Goal: Information Seeking & Learning: Check status

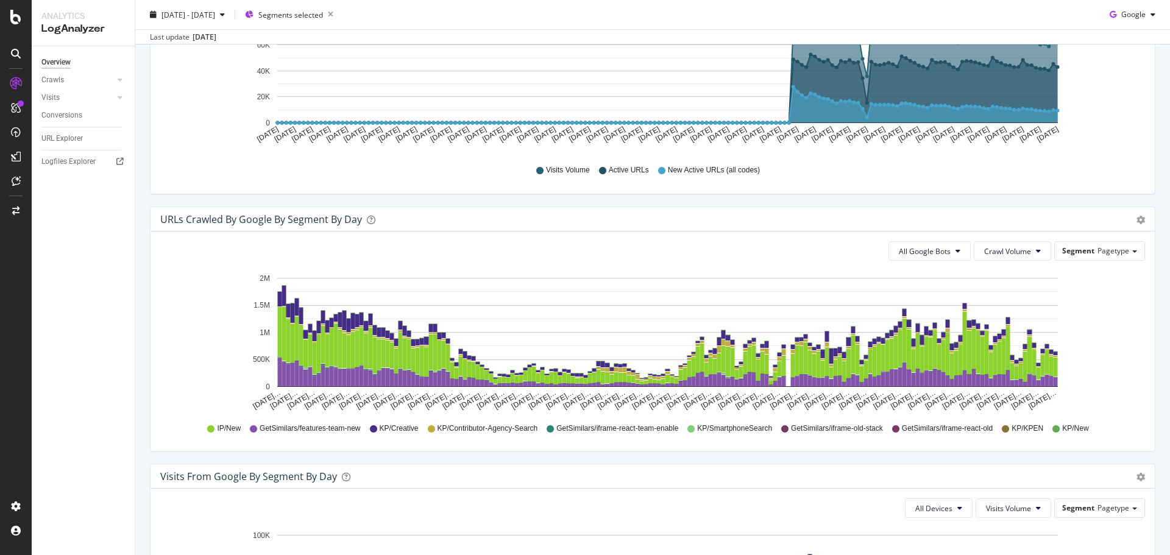
scroll to position [549, 0]
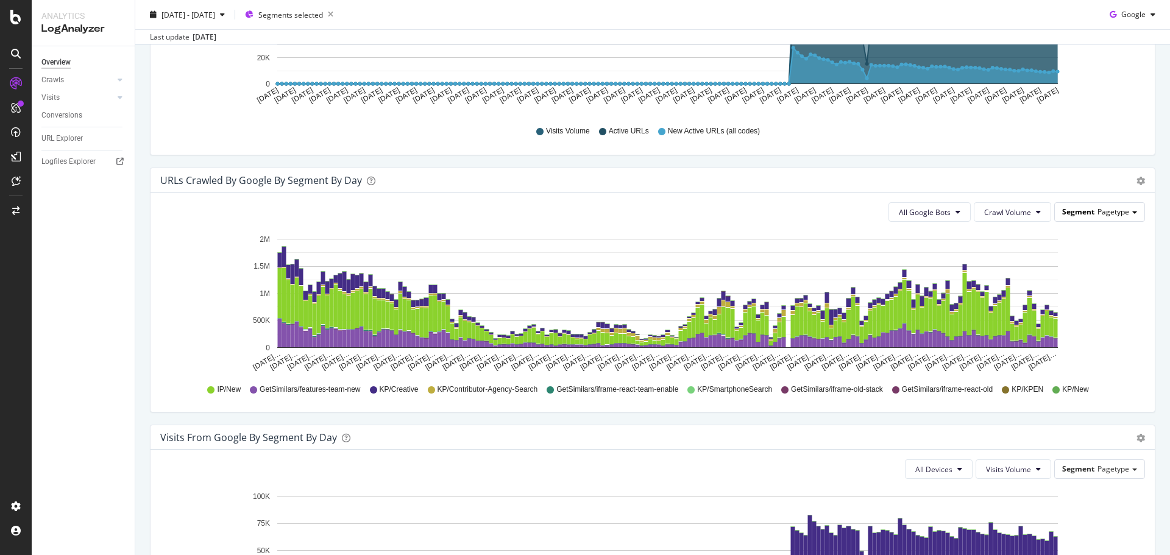
click at [1082, 213] on span "Segment" at bounding box center [1078, 212] width 32 height 10
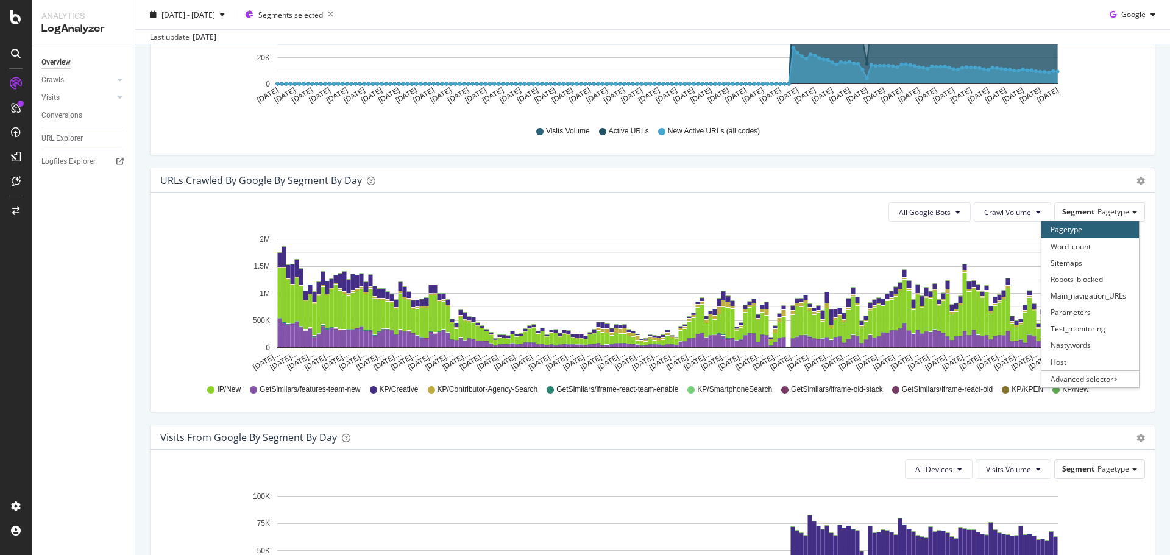
click at [833, 414] on div "URLs Crawled by Google By Segment By Day Timeline (by Value) Table All Google B…" at bounding box center [653, 296] width 1024 height 257
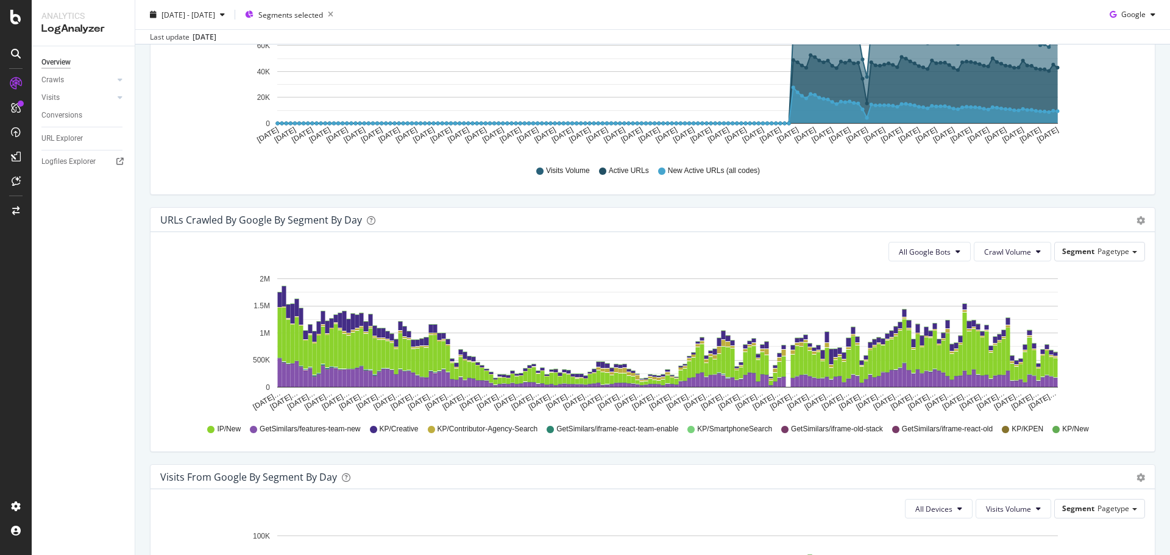
scroll to position [244, 0]
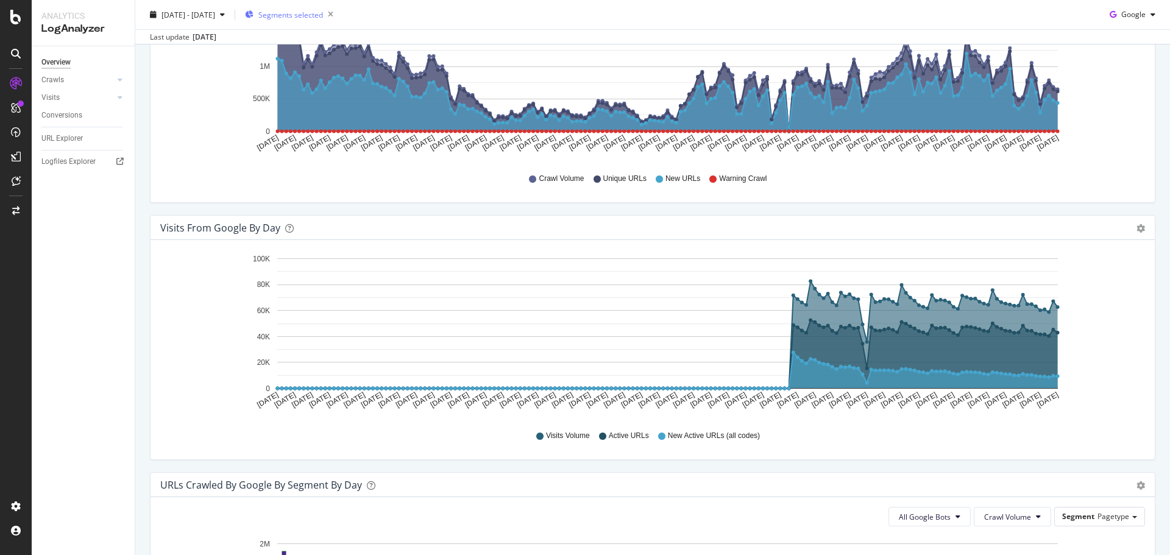
click at [329, 8] on div "Segments selected" at bounding box center [291, 14] width 93 height 17
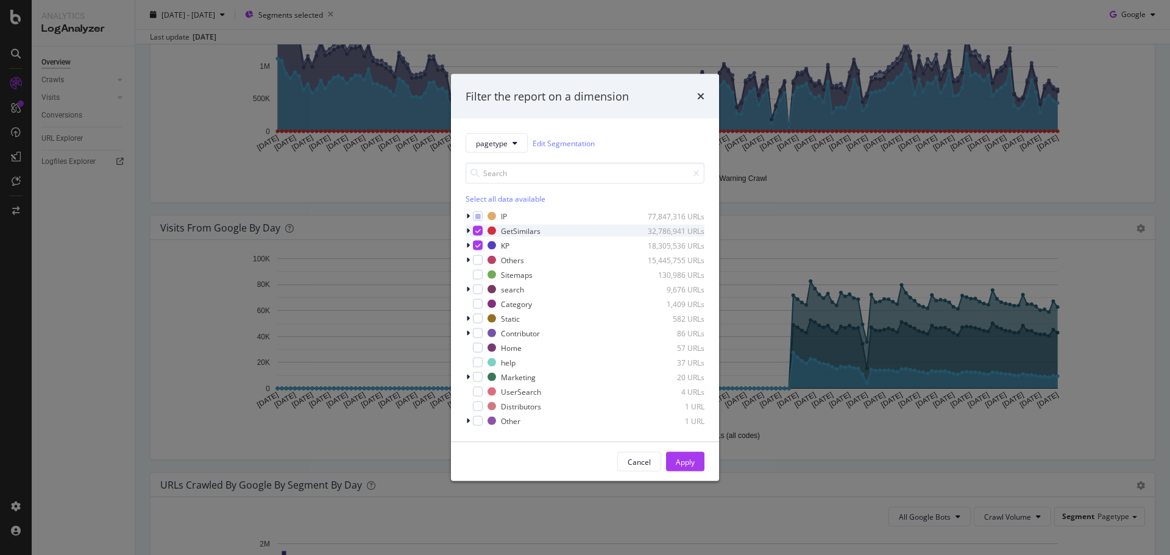
click at [476, 229] on icon "modal" at bounding box center [477, 231] width 5 height 6
click at [464, 245] on div "pagetype Edit Segmentation Select all data available IP 77,847,316 URLs GetSimi…" at bounding box center [585, 280] width 268 height 323
click at [467, 243] on icon "modal" at bounding box center [468, 245] width 4 height 7
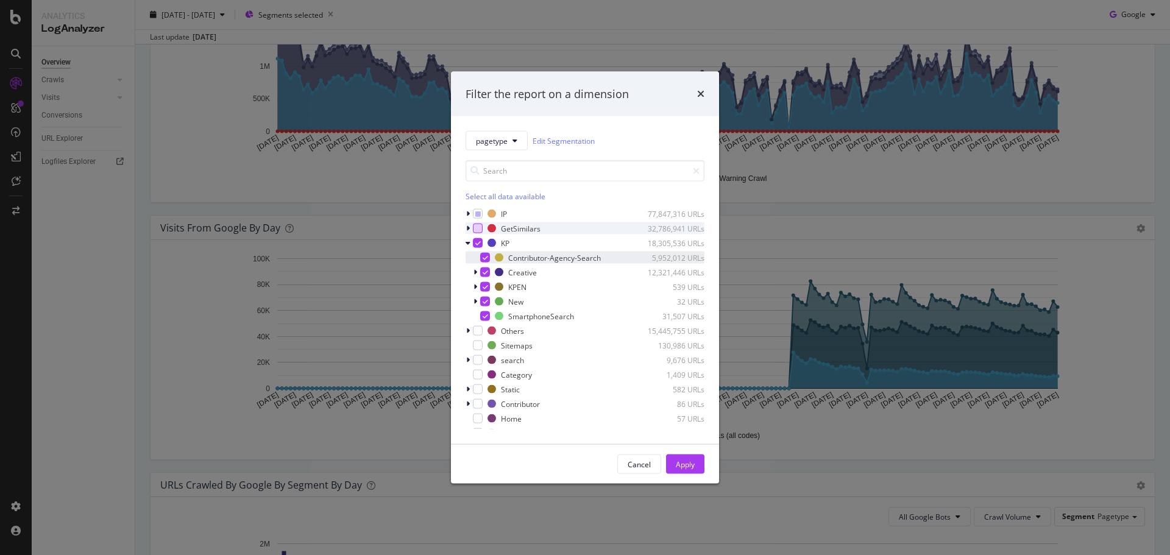
click at [483, 259] on icon "modal" at bounding box center [485, 258] width 5 height 6
click at [474, 287] on icon "modal" at bounding box center [476, 286] width 4 height 7
click at [474, 287] on icon "modal" at bounding box center [475, 286] width 5 height 7
click at [489, 285] on div "modal" at bounding box center [485, 287] width 10 height 10
click at [483, 303] on icon "modal" at bounding box center [485, 302] width 5 height 6
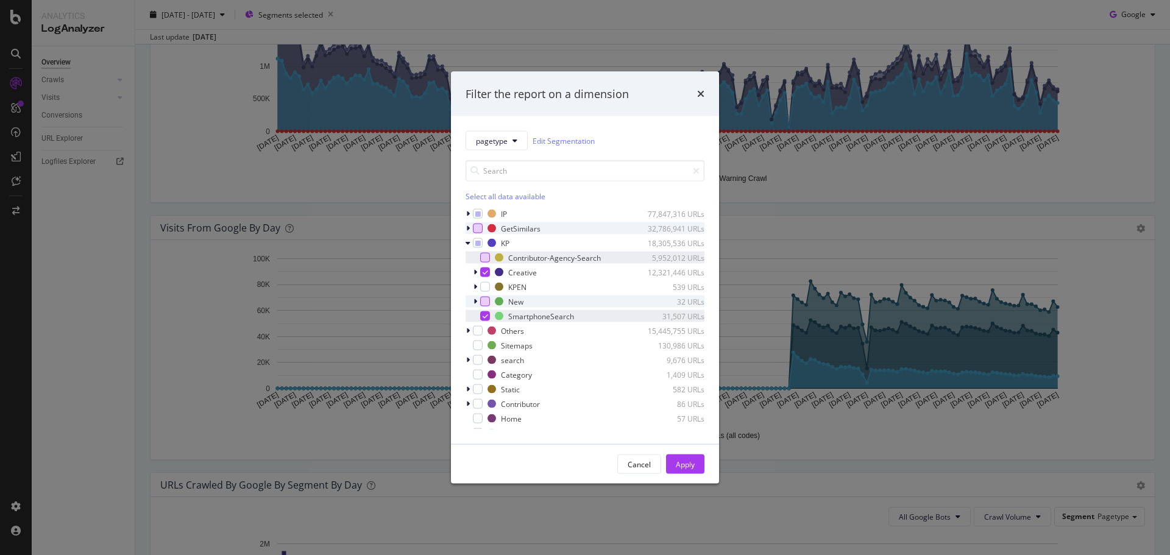
click at [484, 314] on icon "modal" at bounding box center [485, 316] width 5 height 6
click at [465, 213] on div "pagetype Edit Segmentation Select all data available IP 77,847,316 URLs GetSimi…" at bounding box center [585, 280] width 268 height 328
click at [467, 213] on icon "modal" at bounding box center [468, 213] width 4 height 7
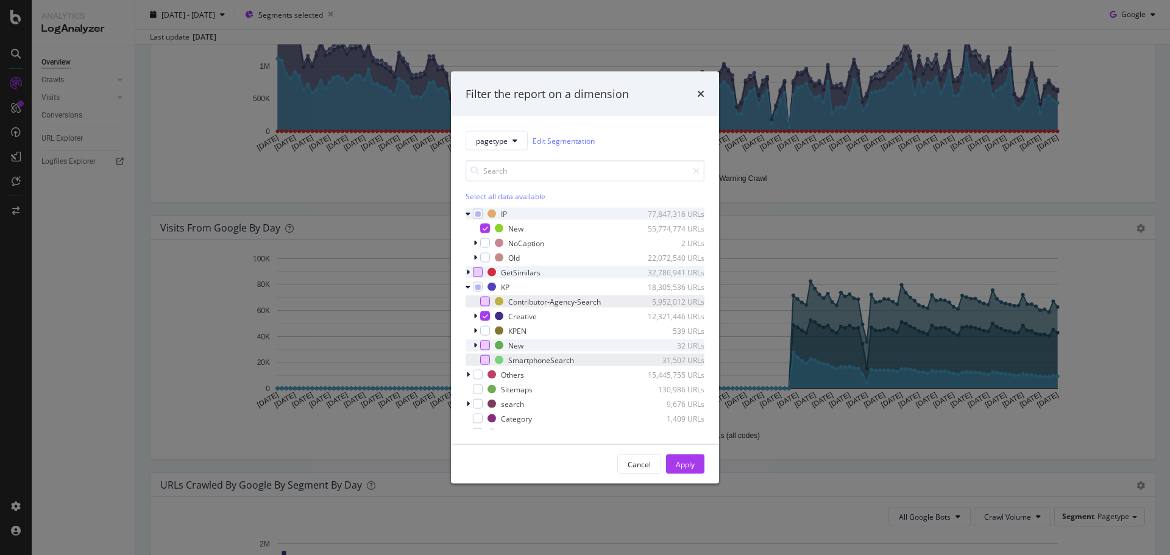
click at [467, 213] on icon "modal" at bounding box center [468, 213] width 5 height 7
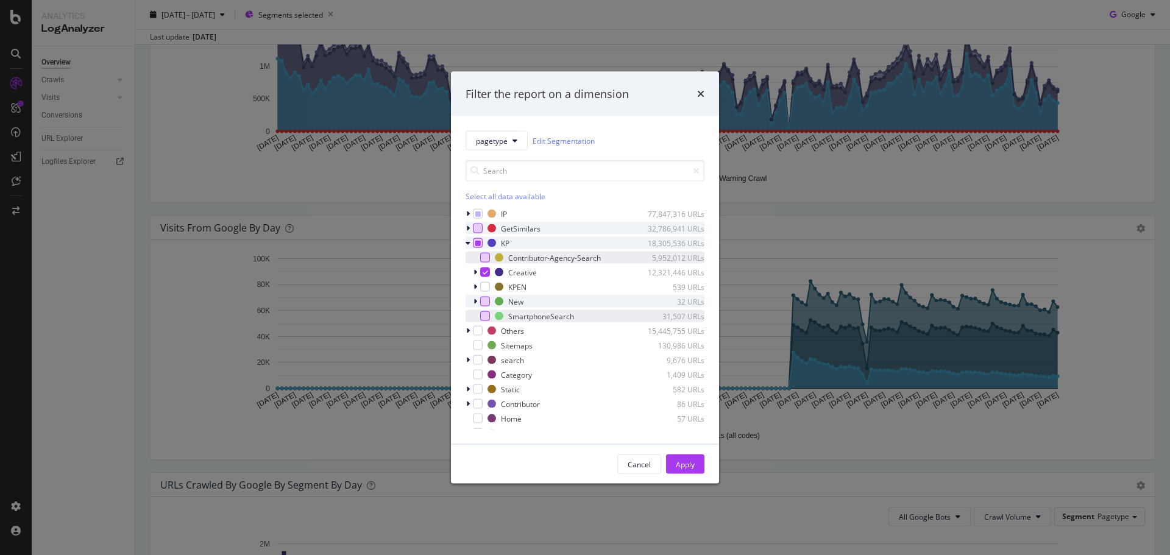
click at [476, 243] on icon "modal" at bounding box center [477, 243] width 5 height 6
click at [678, 462] on div "Apply" at bounding box center [685, 464] width 19 height 10
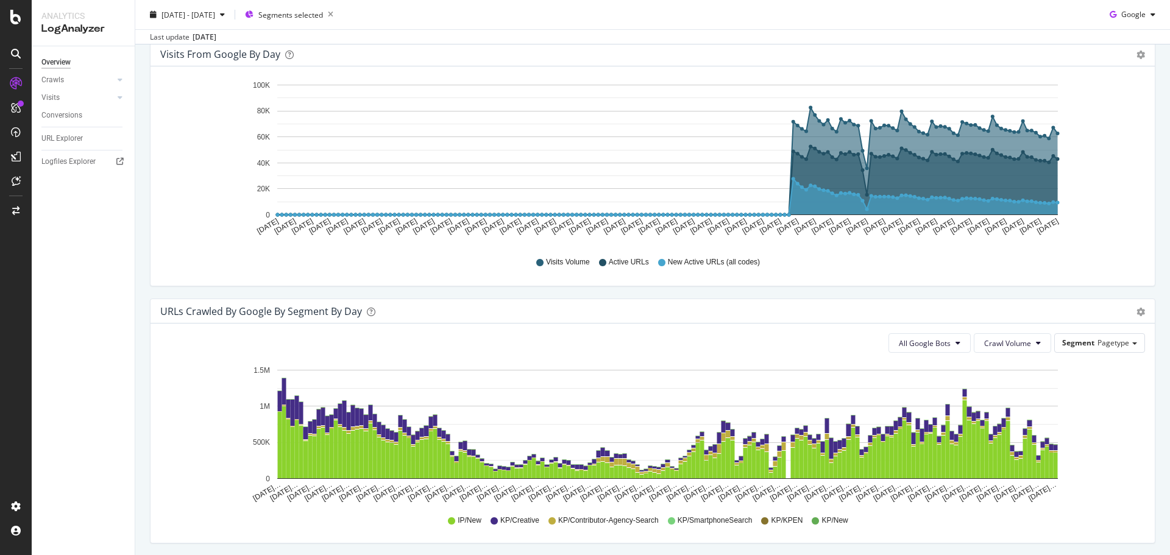
scroll to position [488, 0]
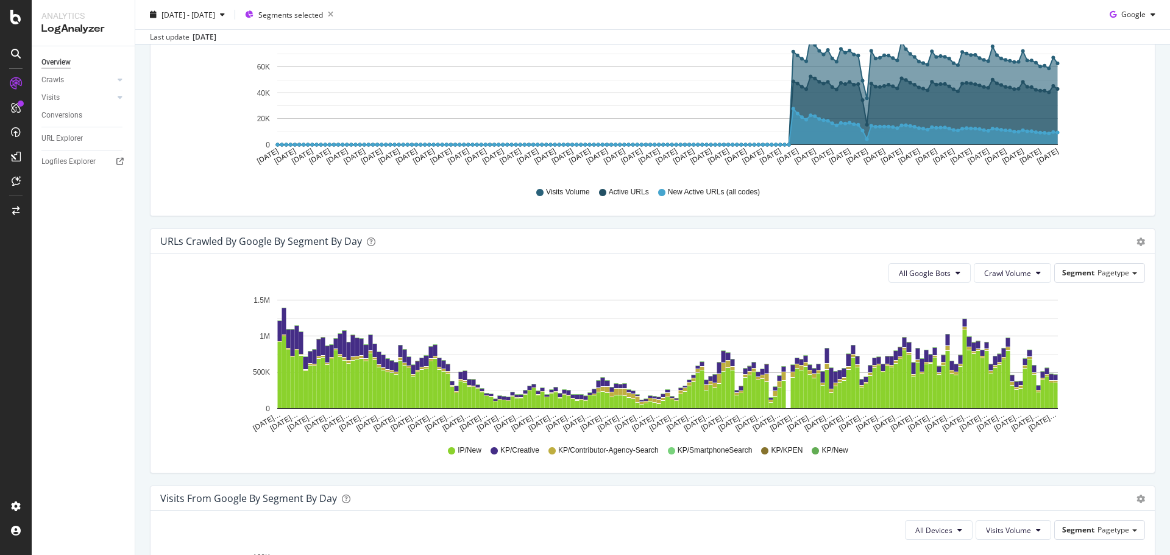
click at [1137, 235] on div "Timeline (by Value) Table" at bounding box center [1141, 241] width 9 height 12
click at [1137, 236] on div "Timeline (by Value) Table" at bounding box center [1141, 241] width 9 height 12
click at [1078, 293] on span "Table" at bounding box center [1100, 291] width 108 height 18
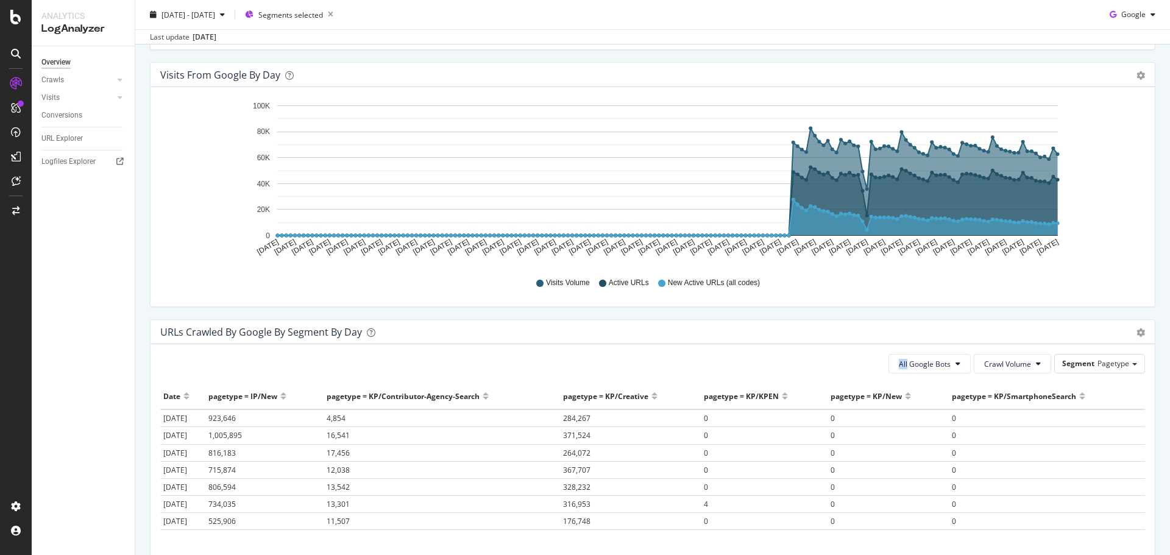
scroll to position [427, 0]
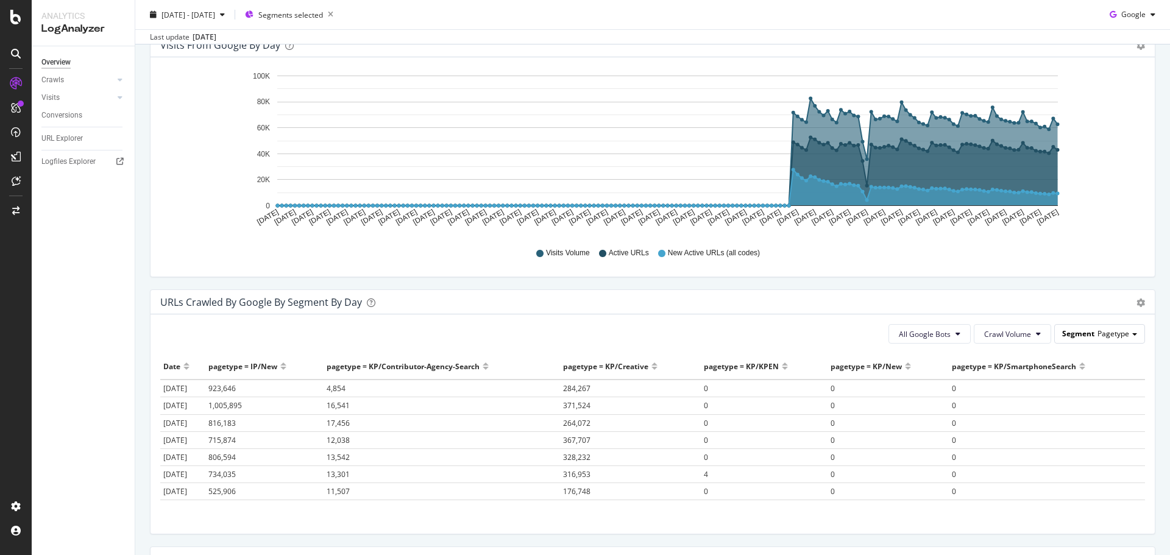
click at [1098, 337] on span "Pagetype" at bounding box center [1114, 334] width 32 height 10
click at [1072, 332] on span "Segment" at bounding box center [1078, 334] width 32 height 10
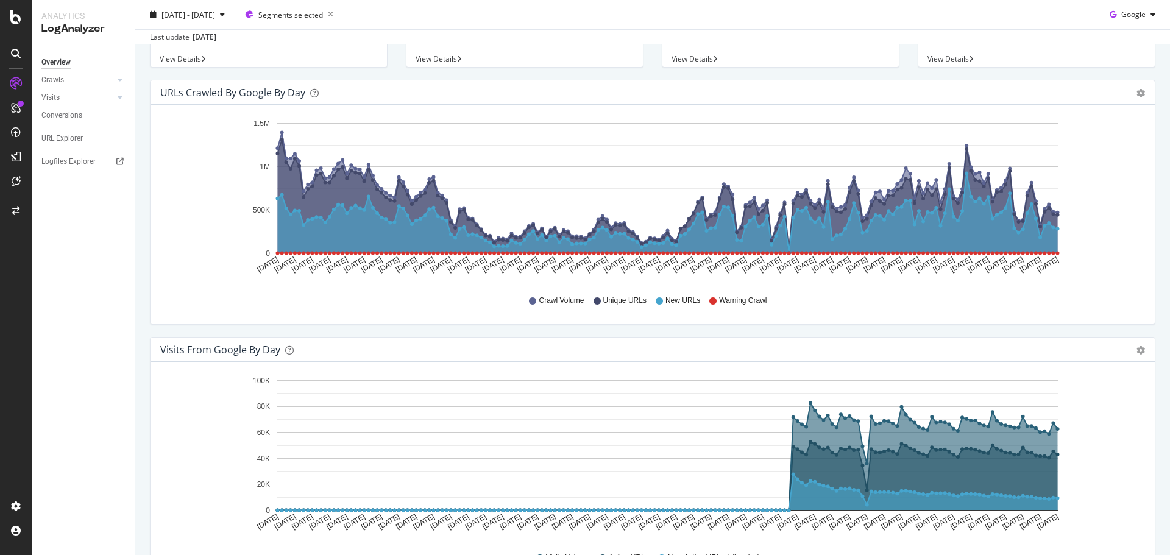
scroll to position [0, 0]
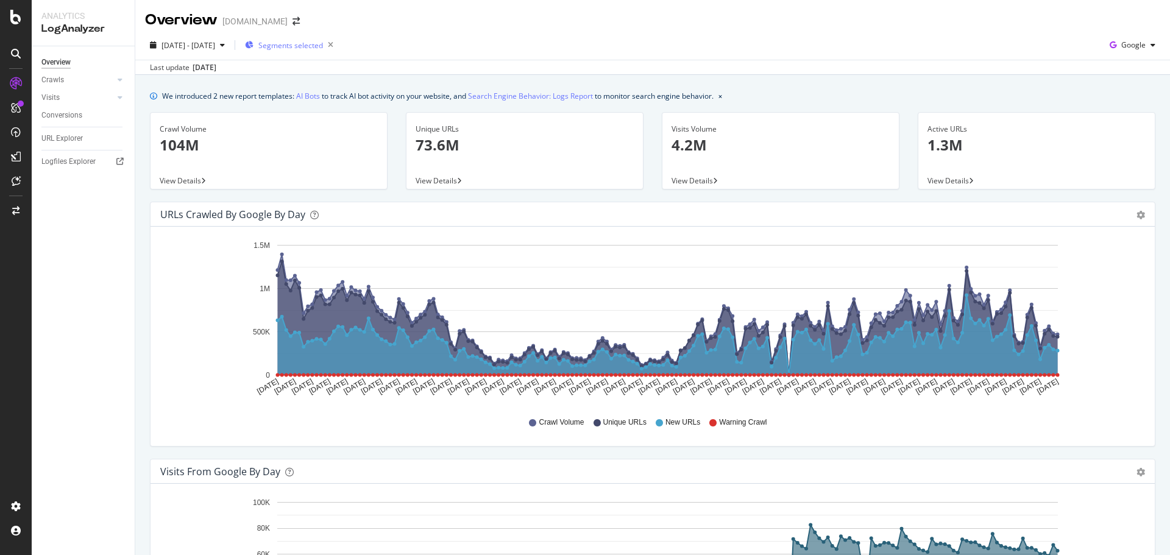
click at [323, 43] on span "Segments selected" at bounding box center [290, 45] width 65 height 10
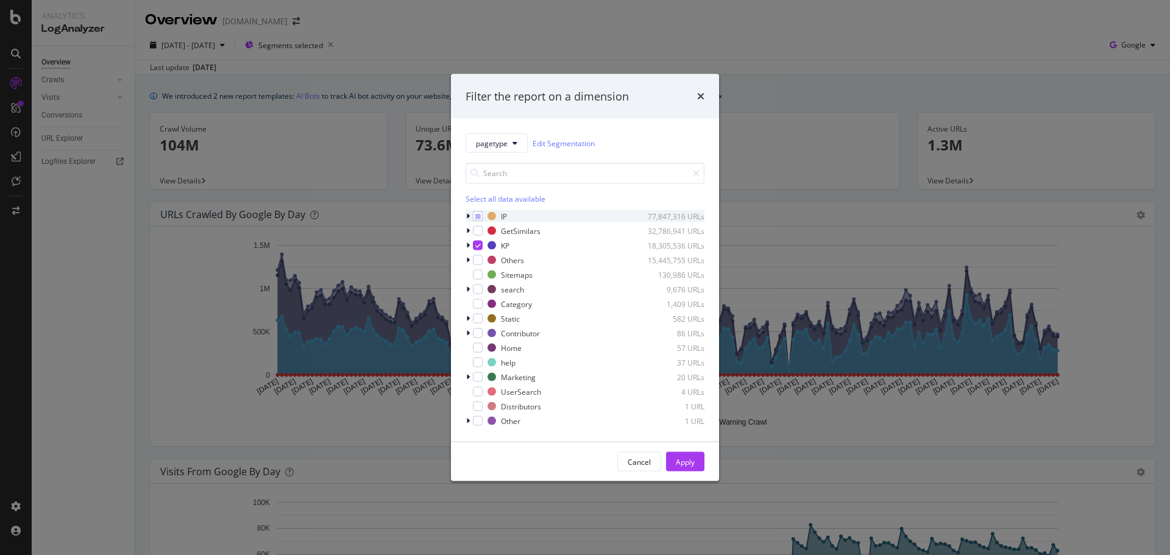
click at [466, 216] on icon "modal" at bounding box center [468, 216] width 4 height 7
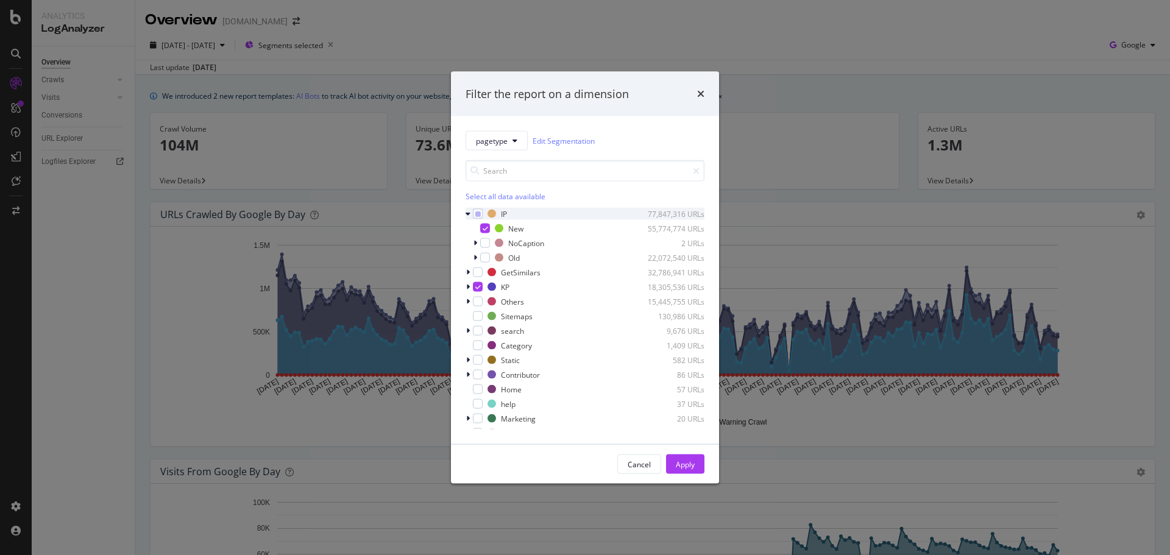
click at [466, 216] on icon "modal" at bounding box center [468, 213] width 5 height 7
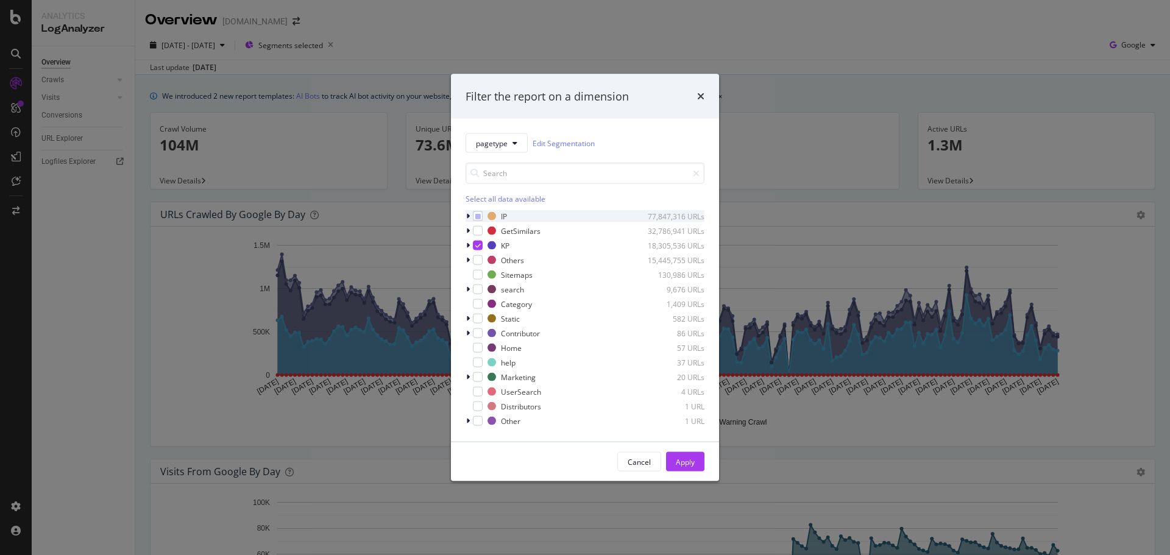
click at [466, 216] on icon "modal" at bounding box center [468, 216] width 4 height 7
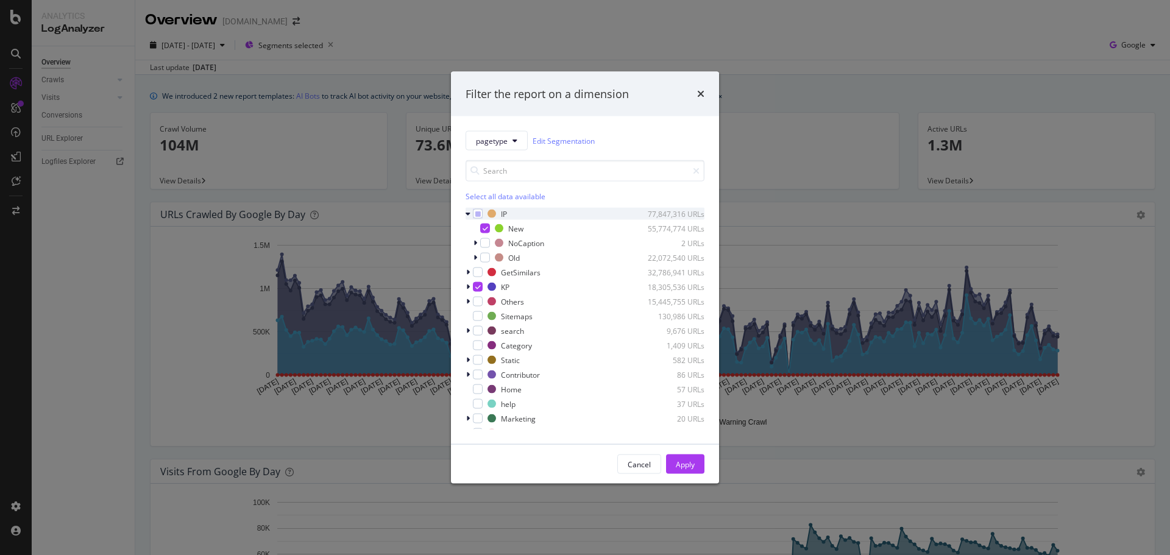
click at [466, 216] on icon "modal" at bounding box center [468, 213] width 5 height 7
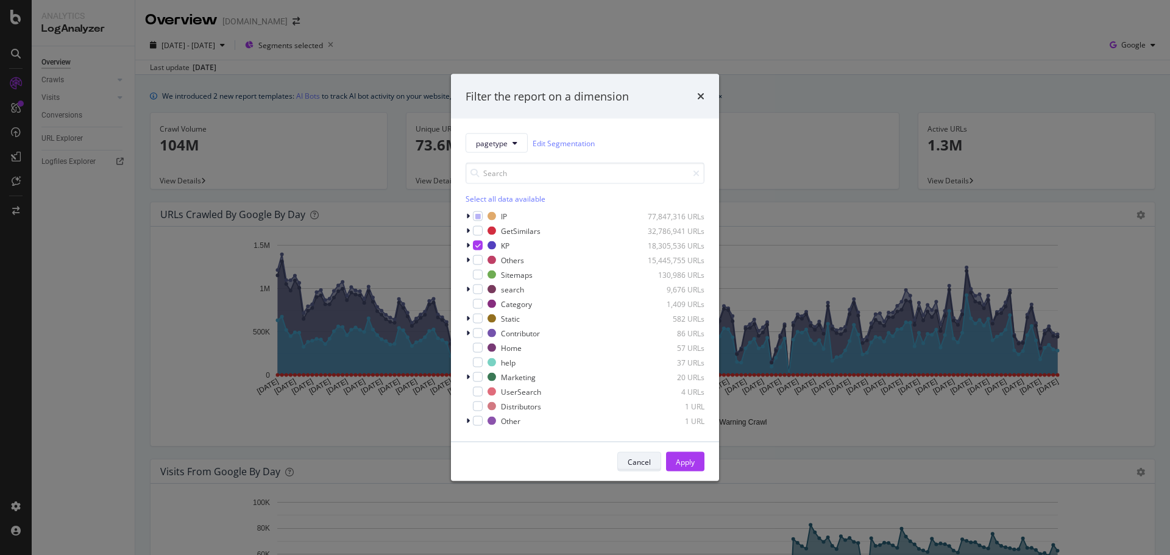
click at [647, 467] on div "Cancel" at bounding box center [639, 461] width 23 height 10
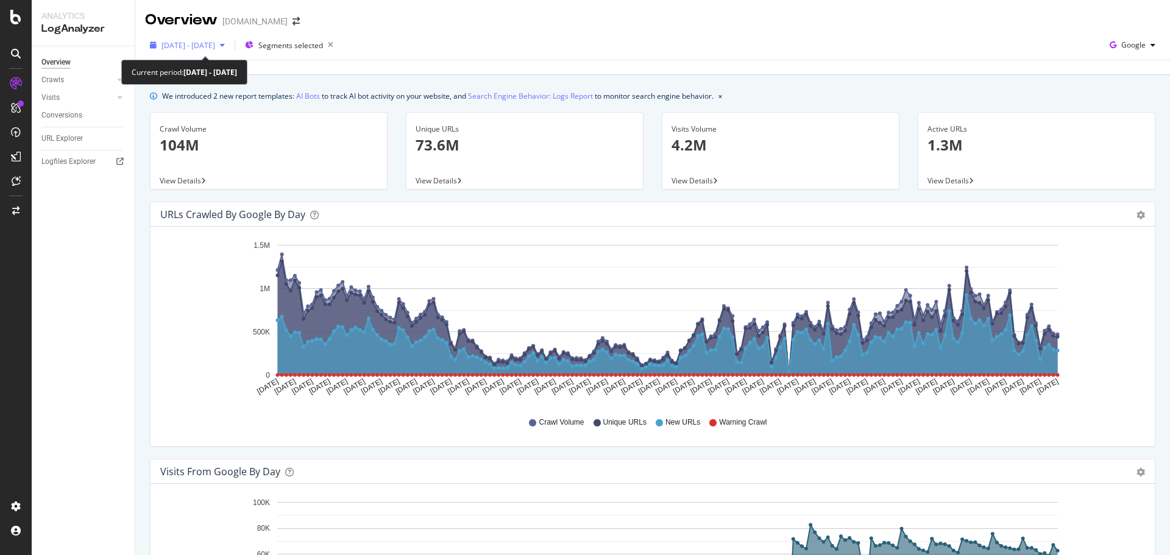
click at [205, 48] on span "[DATE] - [DATE]" at bounding box center [189, 45] width 54 height 10
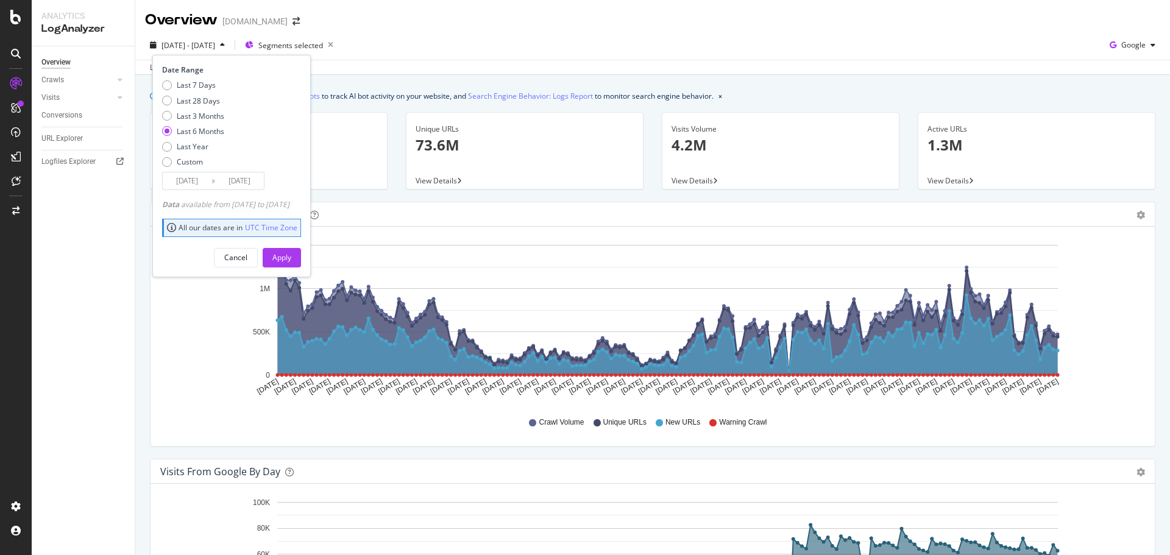
click at [205, 48] on span "[DATE] - [DATE]" at bounding box center [189, 45] width 54 height 10
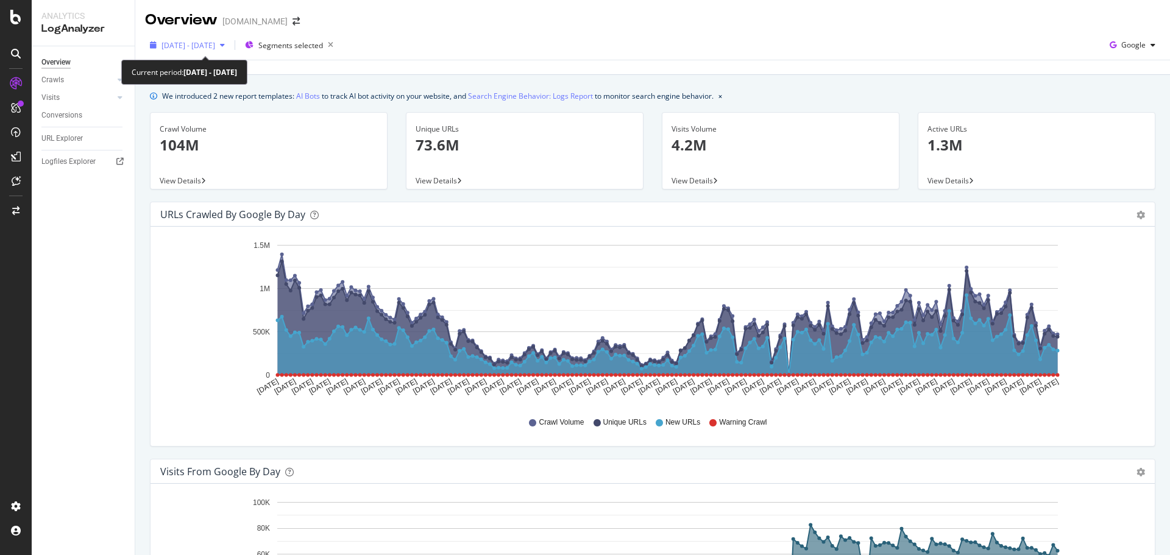
click at [207, 49] on span "[DATE] - [DATE]" at bounding box center [189, 45] width 54 height 10
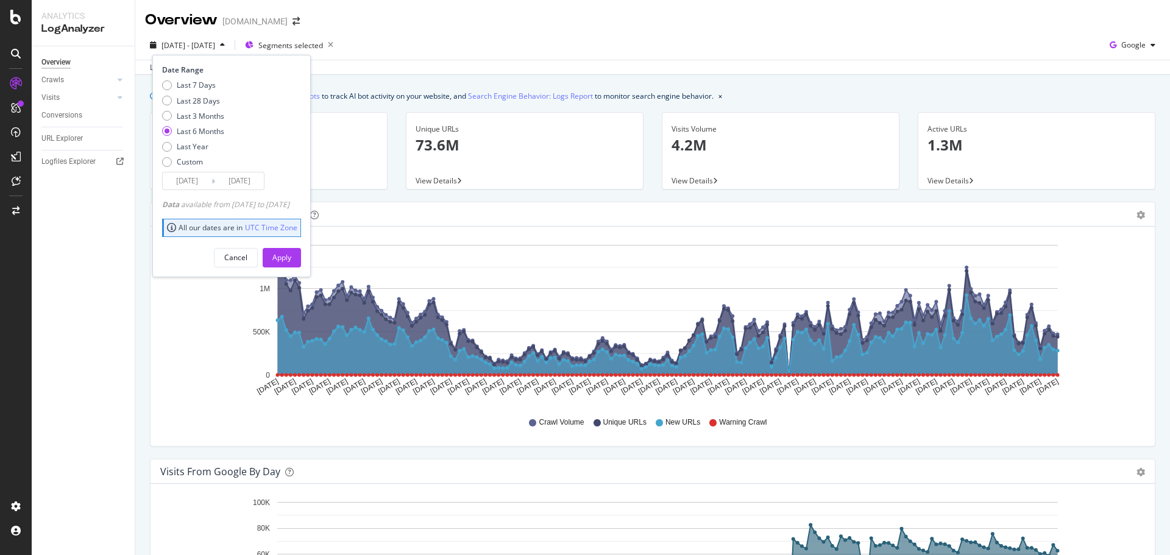
click at [194, 185] on input "[DATE]" at bounding box center [187, 180] width 49 height 17
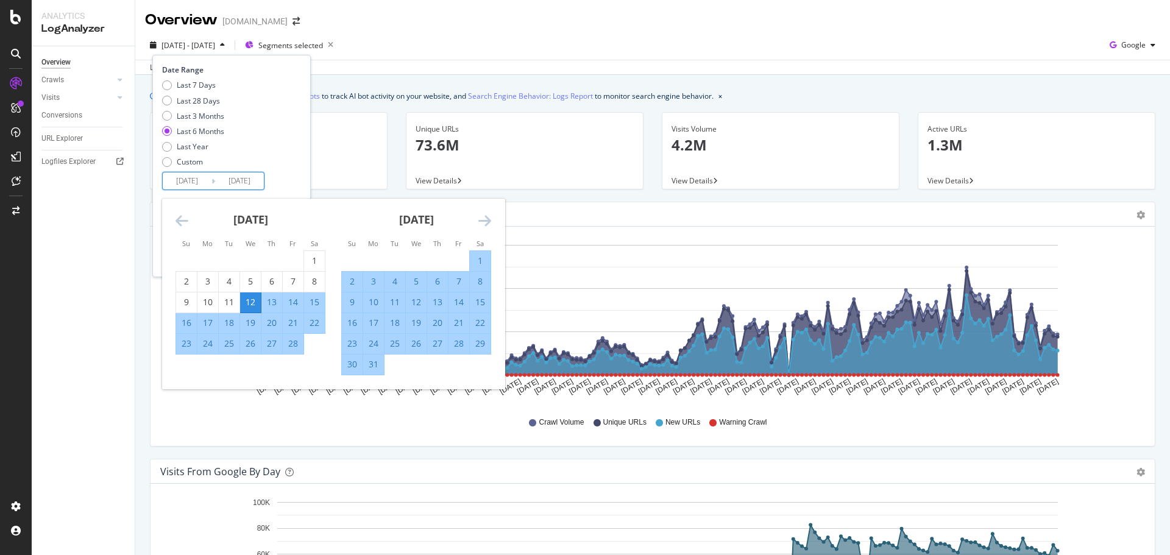
click at [480, 221] on icon "Move forward to switch to the next month." at bounding box center [484, 220] width 13 height 15
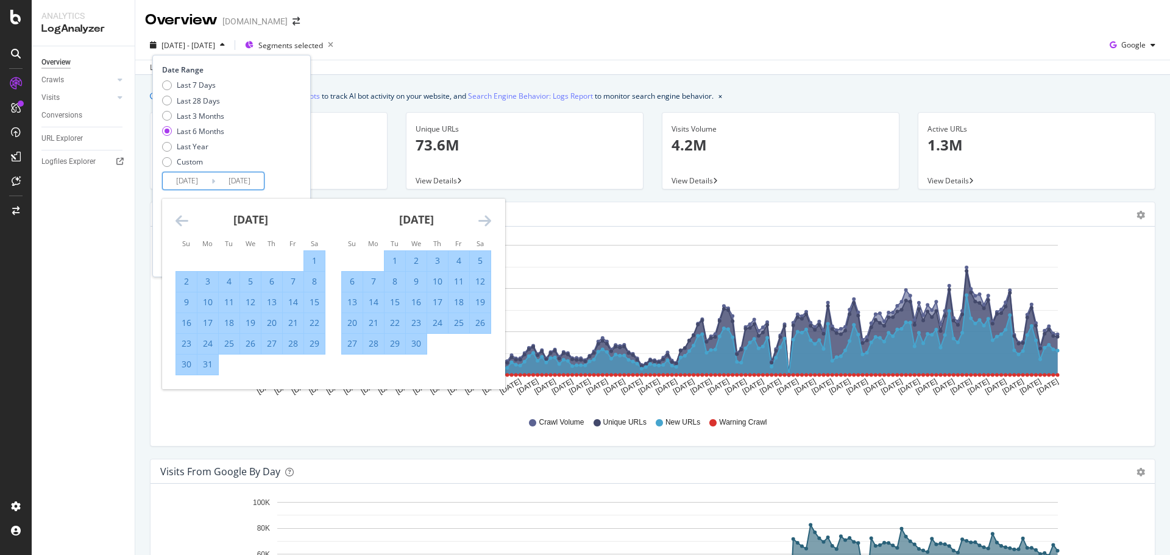
click at [486, 219] on icon "Move forward to switch to the next month." at bounding box center [484, 220] width 13 height 15
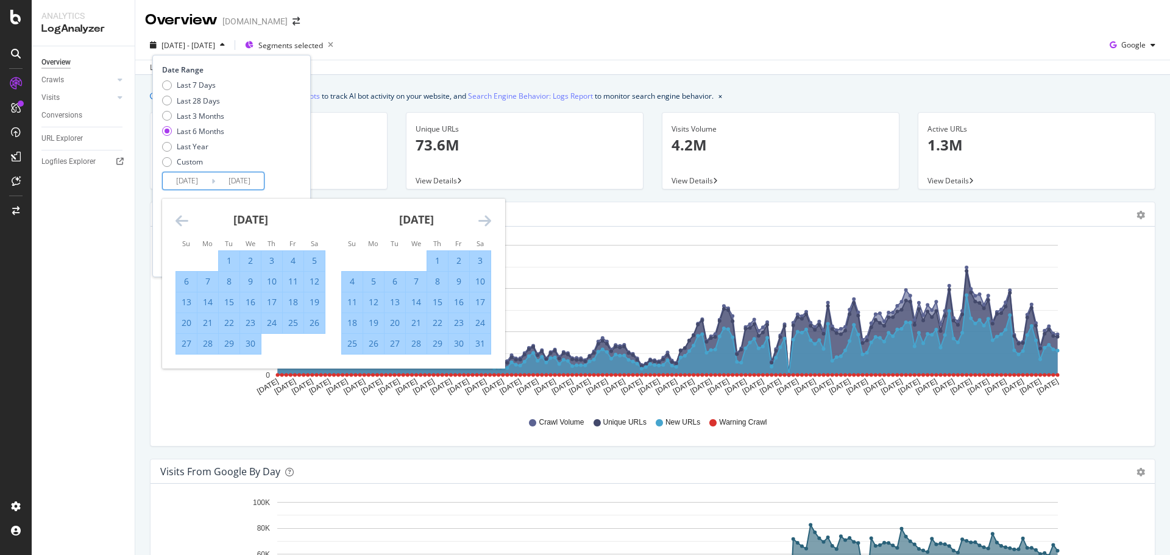
click at [208, 279] on div "7" at bounding box center [207, 281] width 21 height 12
type input "[DATE]"
click at [298, 163] on div "Last 7 Days Last 28 Days Last 3 Months Last 6 Months Last Year Custom" at bounding box center [230, 126] width 136 height 92
click at [246, 185] on input "[DATE]" at bounding box center [239, 180] width 49 height 17
click at [490, 220] on icon "Move forward to switch to the next month." at bounding box center [484, 220] width 13 height 15
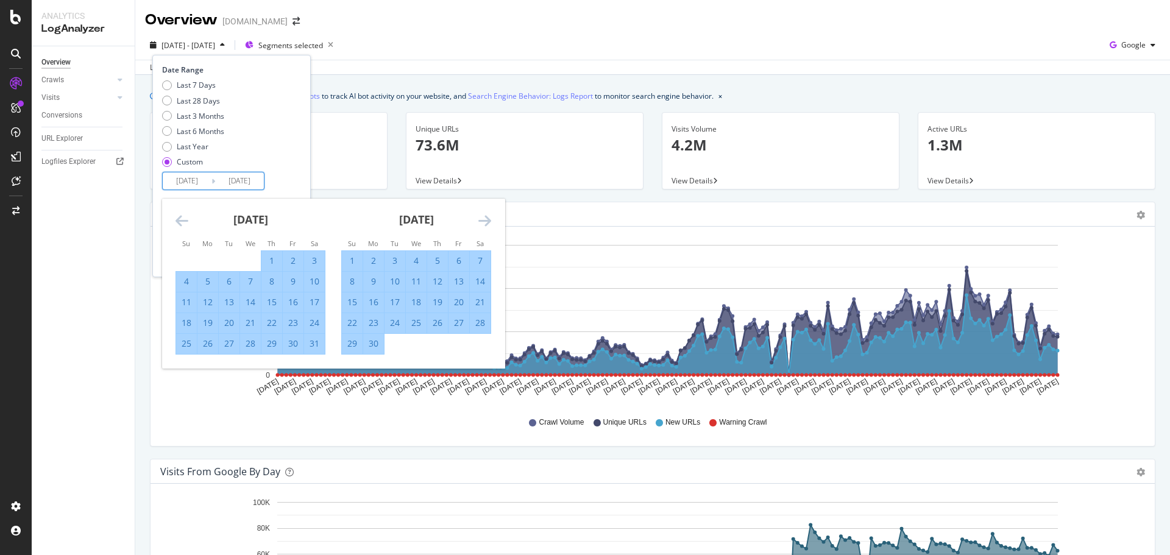
click at [490, 220] on icon "Move forward to switch to the next month." at bounding box center [484, 220] width 13 height 15
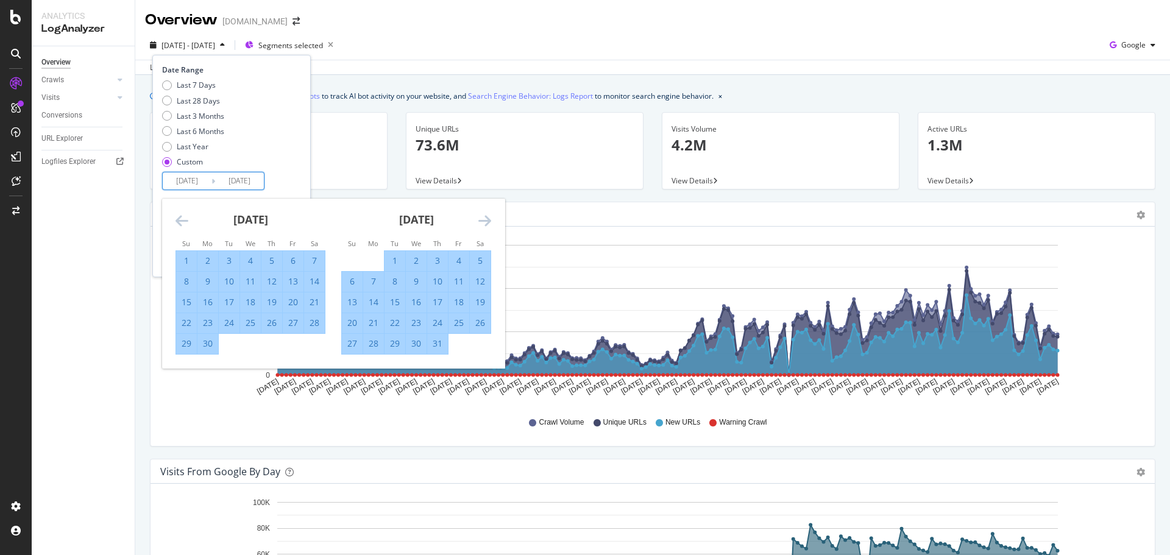
click at [490, 220] on icon "Move forward to switch to the next month." at bounding box center [484, 220] width 13 height 15
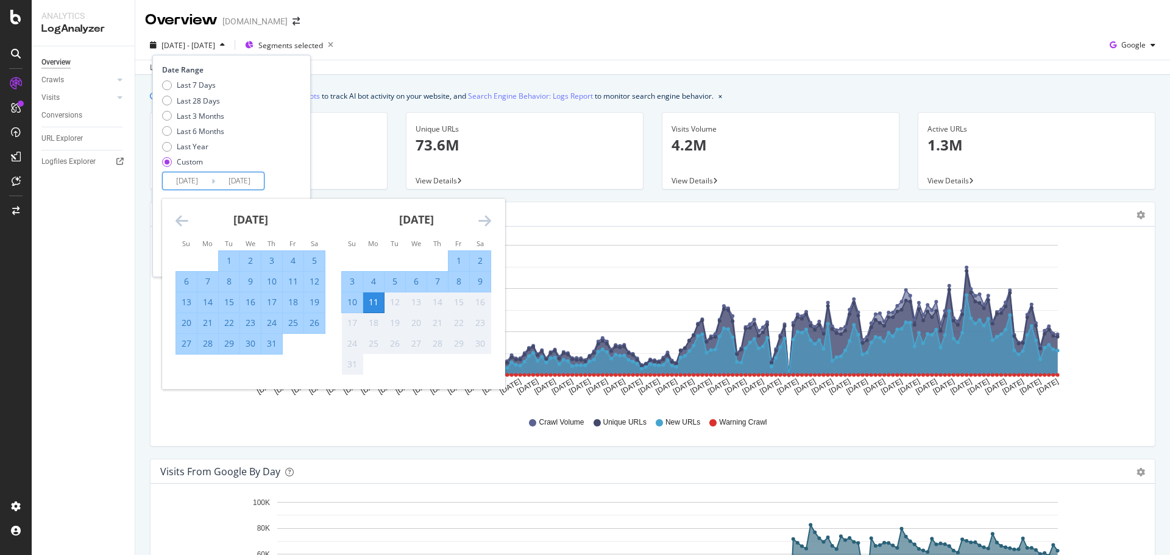
click at [347, 302] on div "10" at bounding box center [352, 302] width 21 height 12
type input "[DATE]"
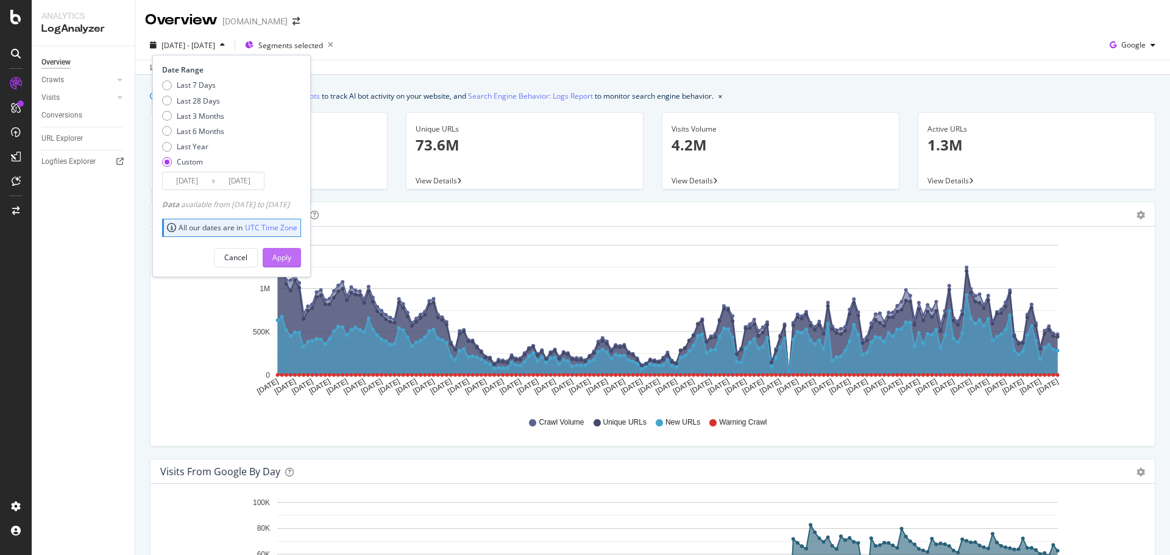
click at [291, 256] on div "Apply" at bounding box center [281, 257] width 19 height 10
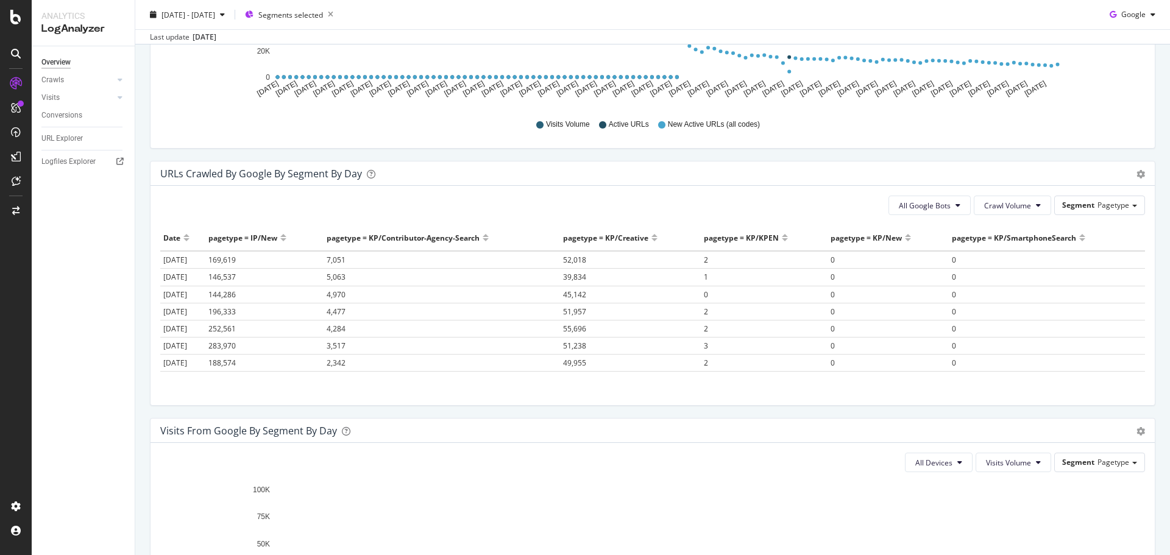
scroll to position [609, 0]
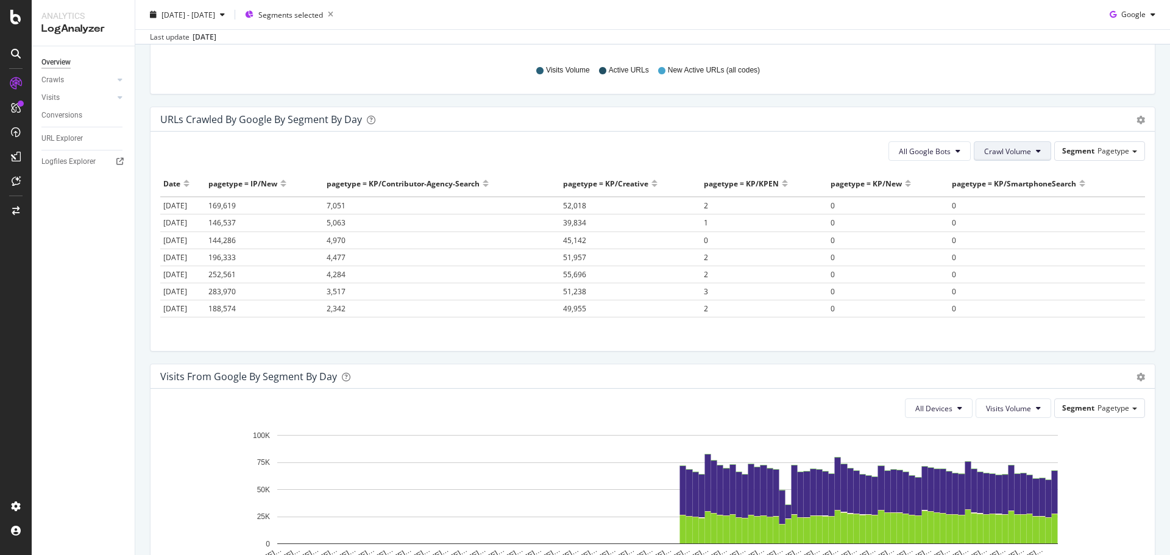
click at [989, 154] on span "Crawl Volume" at bounding box center [1007, 151] width 47 height 10
click at [1001, 215] on span "New URLs" at bounding box center [1000, 220] width 48 height 11
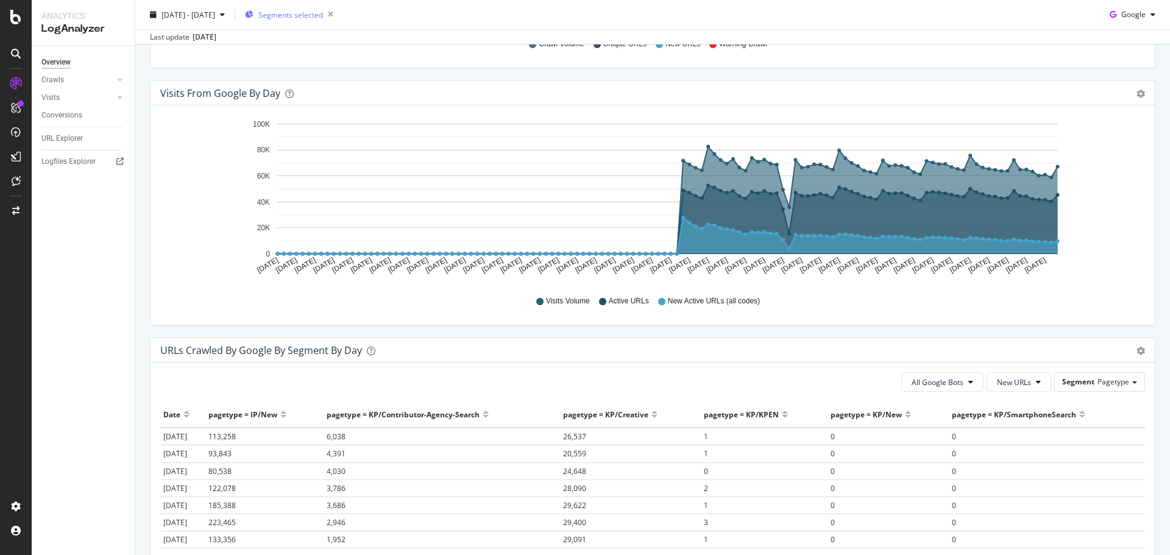
scroll to position [183, 0]
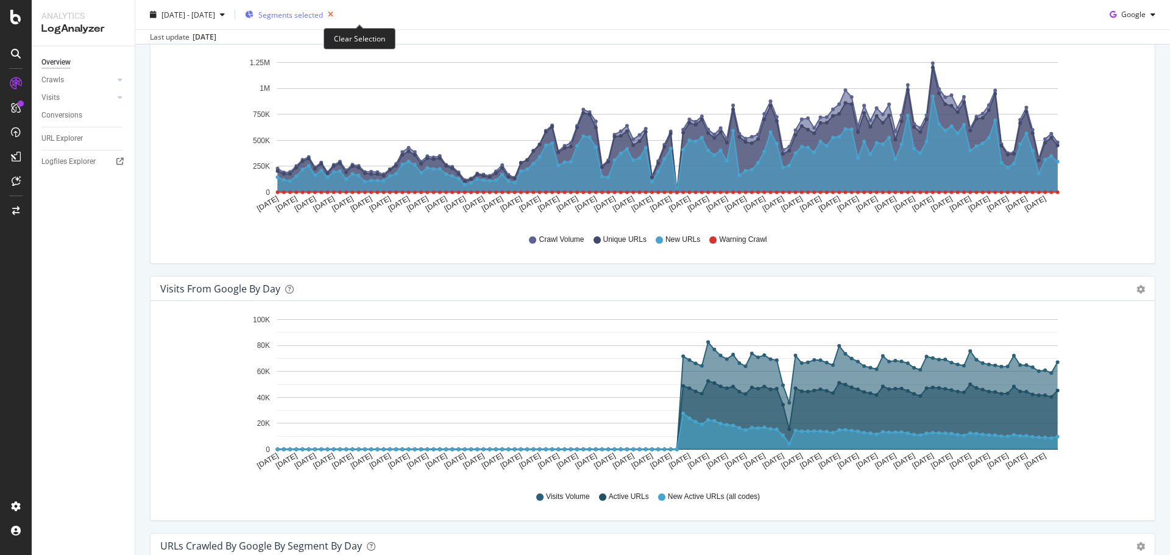
click at [338, 18] on icon "button" at bounding box center [330, 14] width 15 height 17
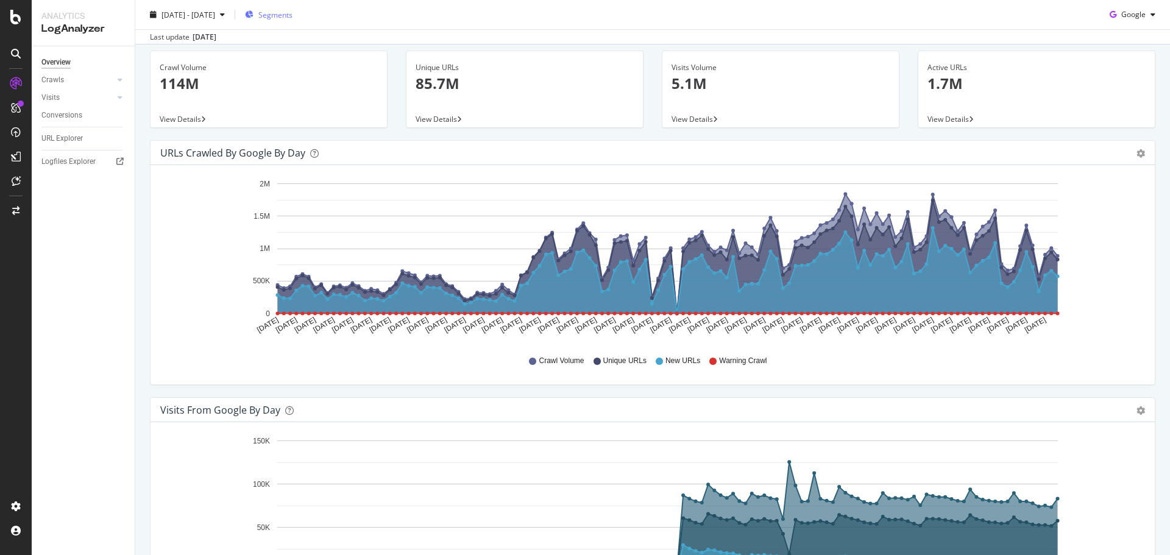
scroll to position [61, 0]
click at [1137, 156] on icon "gear" at bounding box center [1141, 154] width 9 height 9
click at [1084, 202] on span "Table" at bounding box center [1105, 203] width 96 height 18
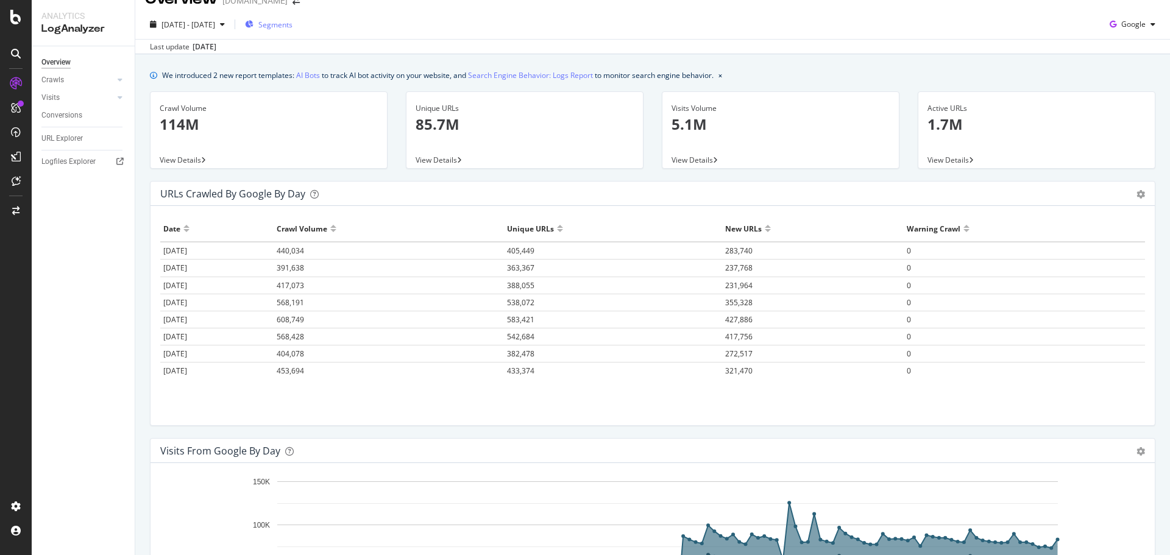
scroll to position [0, 0]
